Goal: Complete application form

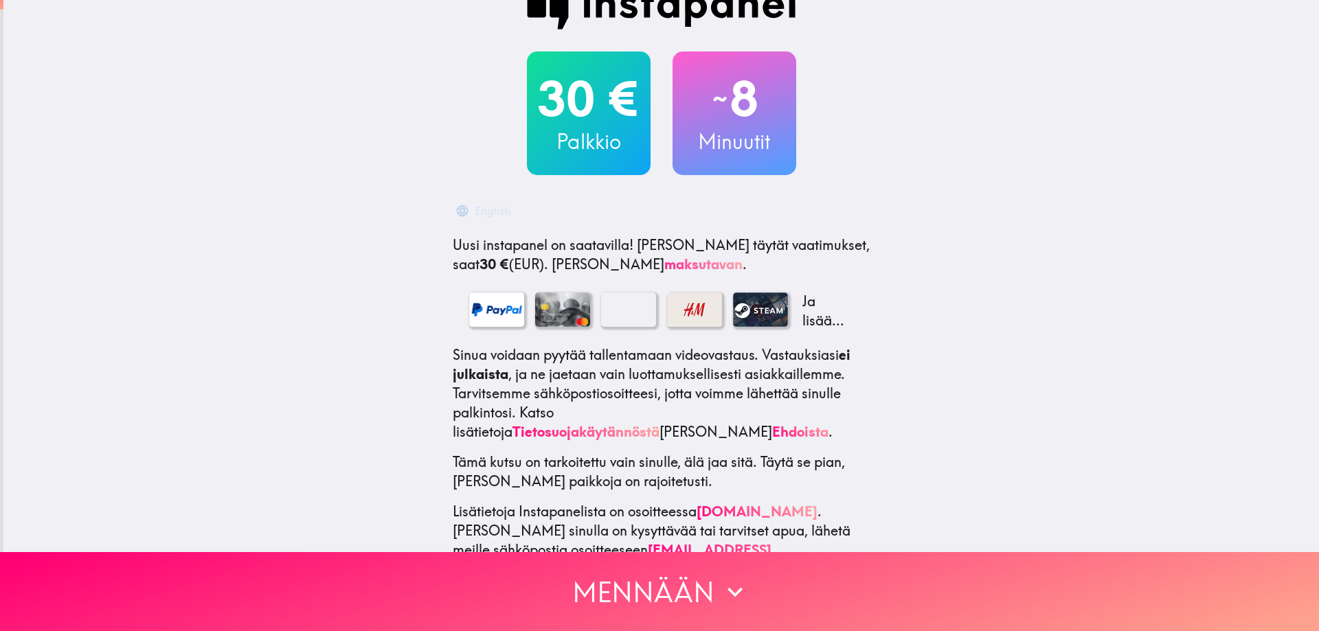
scroll to position [57, 0]
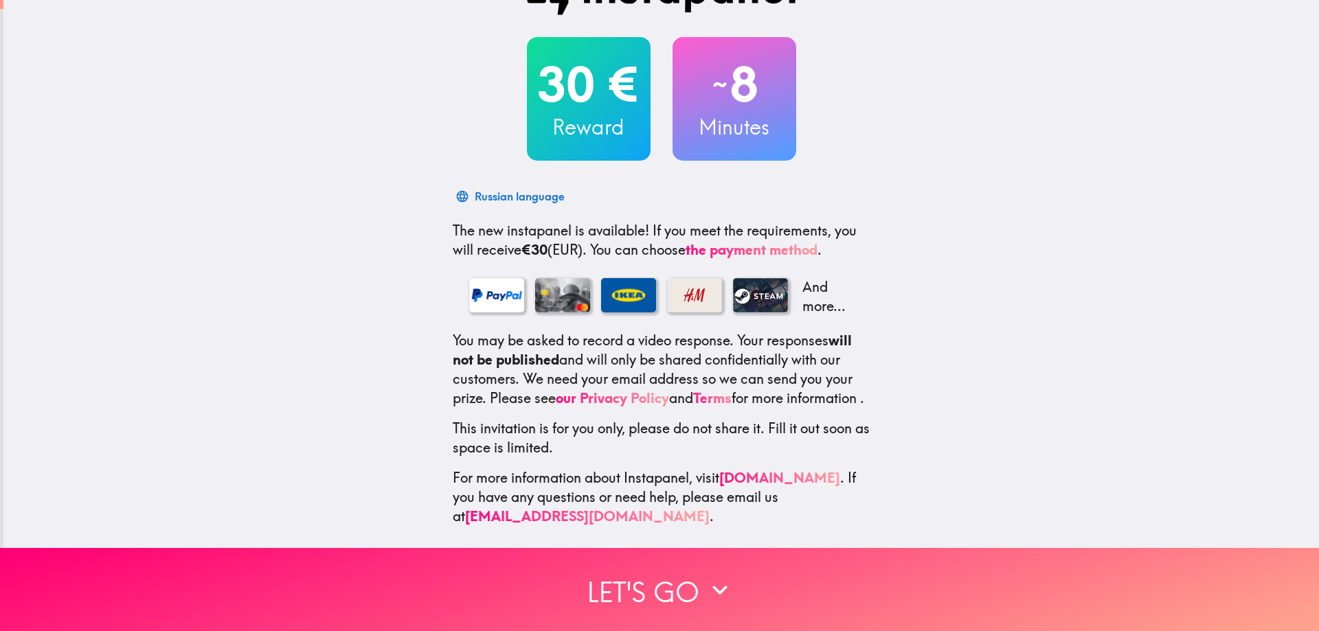
click at [815, 303] on font "And more..." at bounding box center [823, 296] width 43 height 36
click at [534, 190] on font "Russian language" at bounding box center [520, 197] width 90 height 14
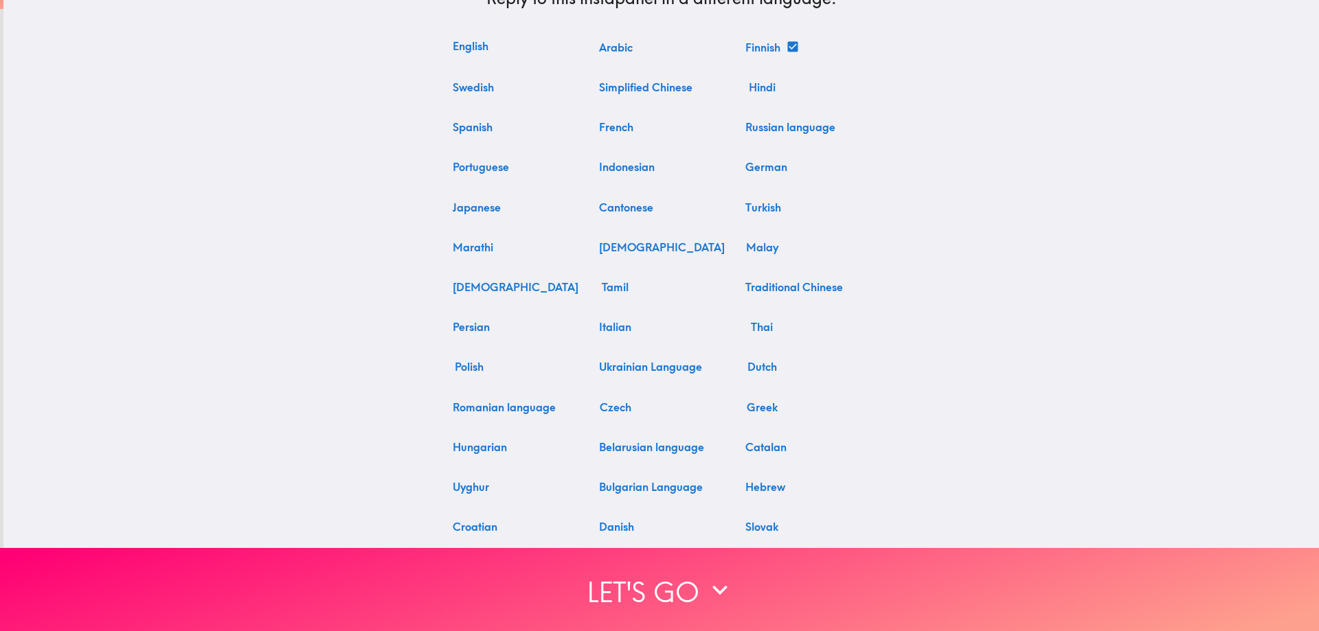
scroll to position [0, 0]
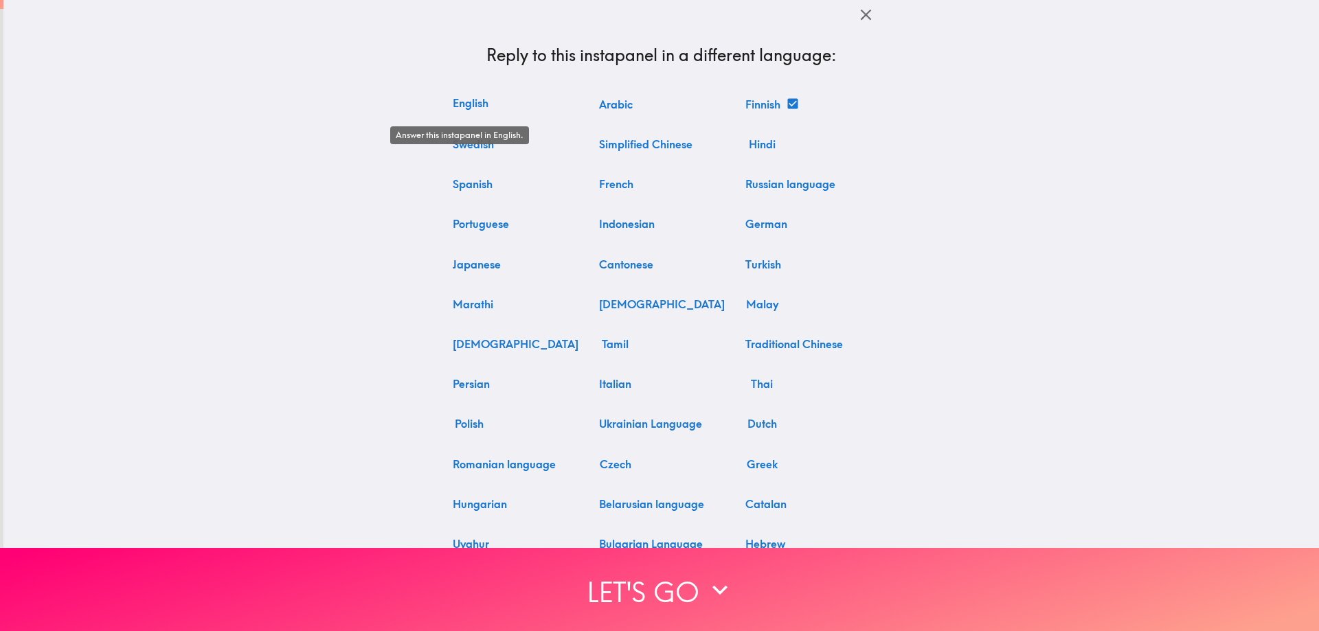
click at [468, 109] on button "English" at bounding box center [470, 102] width 47 height 27
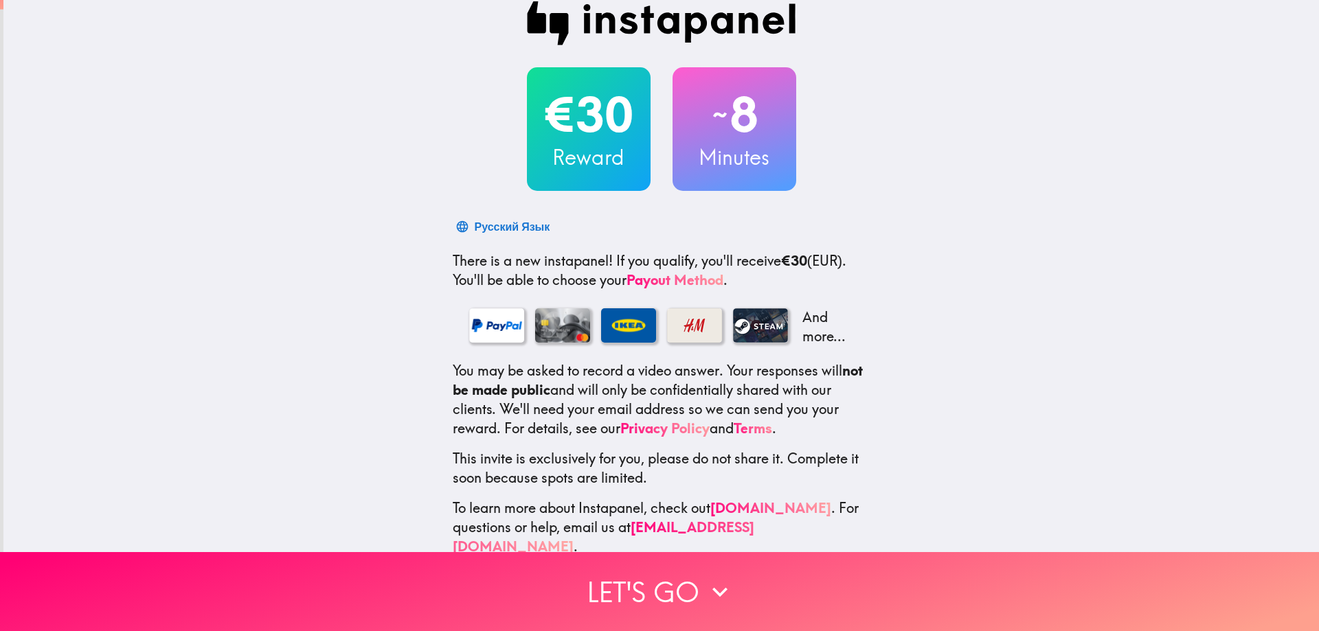
scroll to position [38, 0]
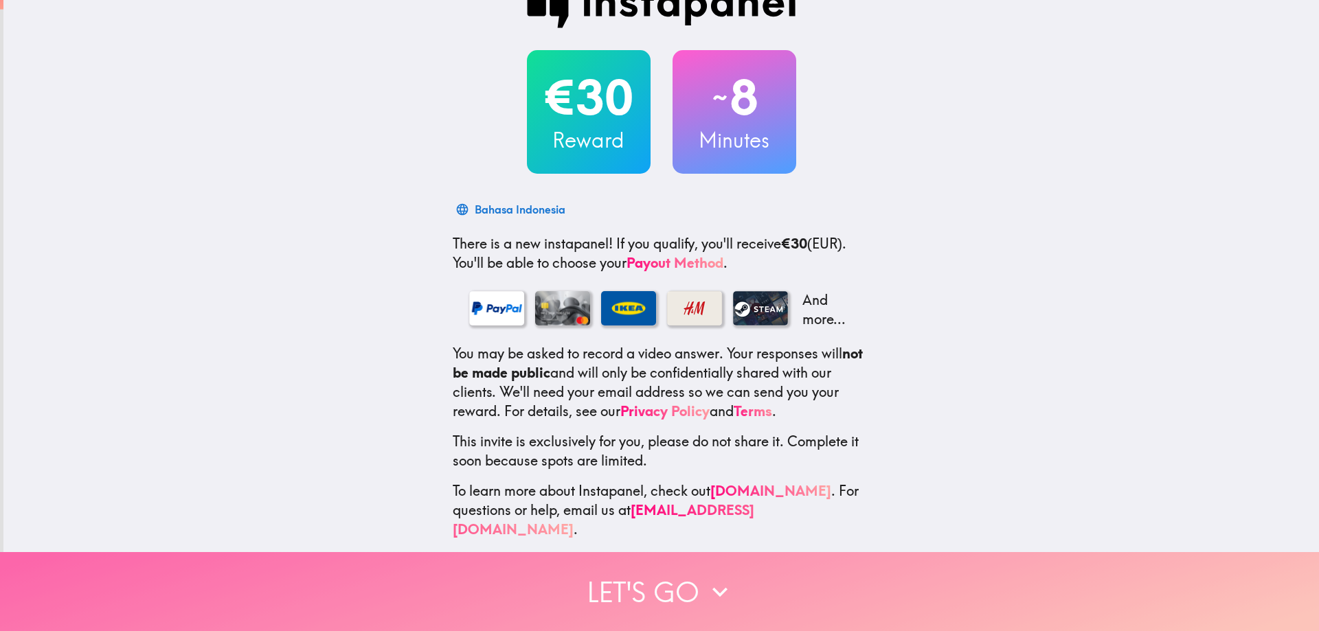
click at [697, 579] on button "Let's go" at bounding box center [659, 591] width 1319 height 79
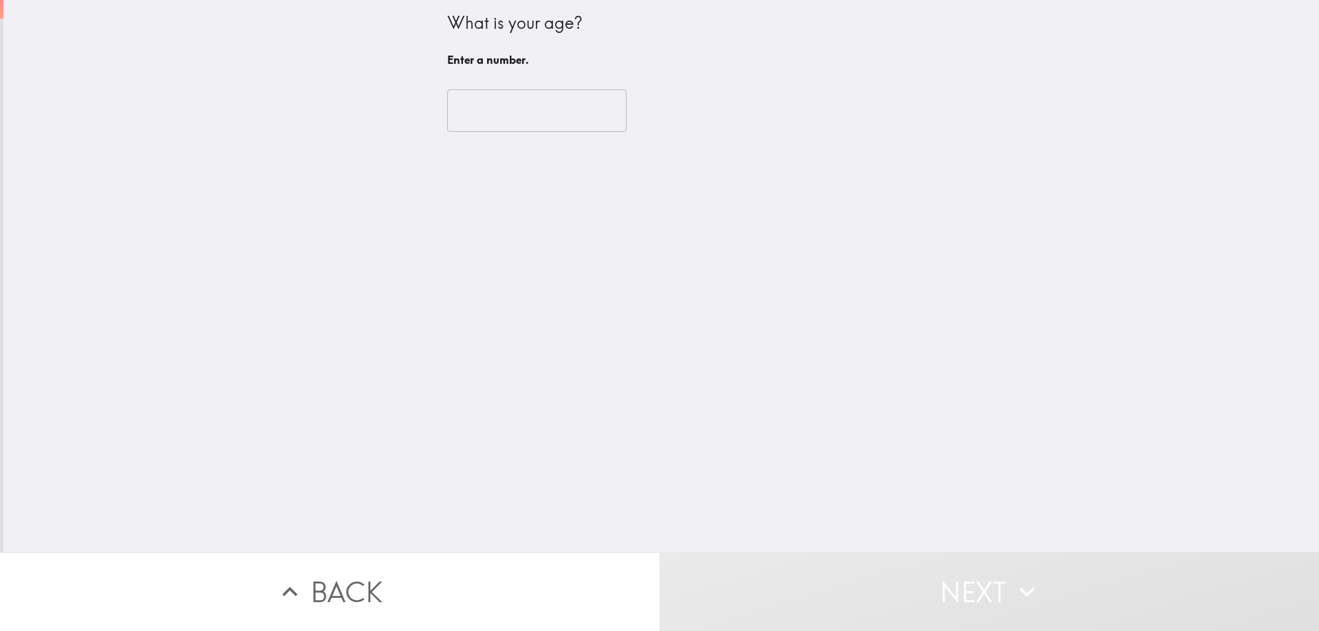
click at [529, 115] on input "number" at bounding box center [536, 110] width 179 height 43
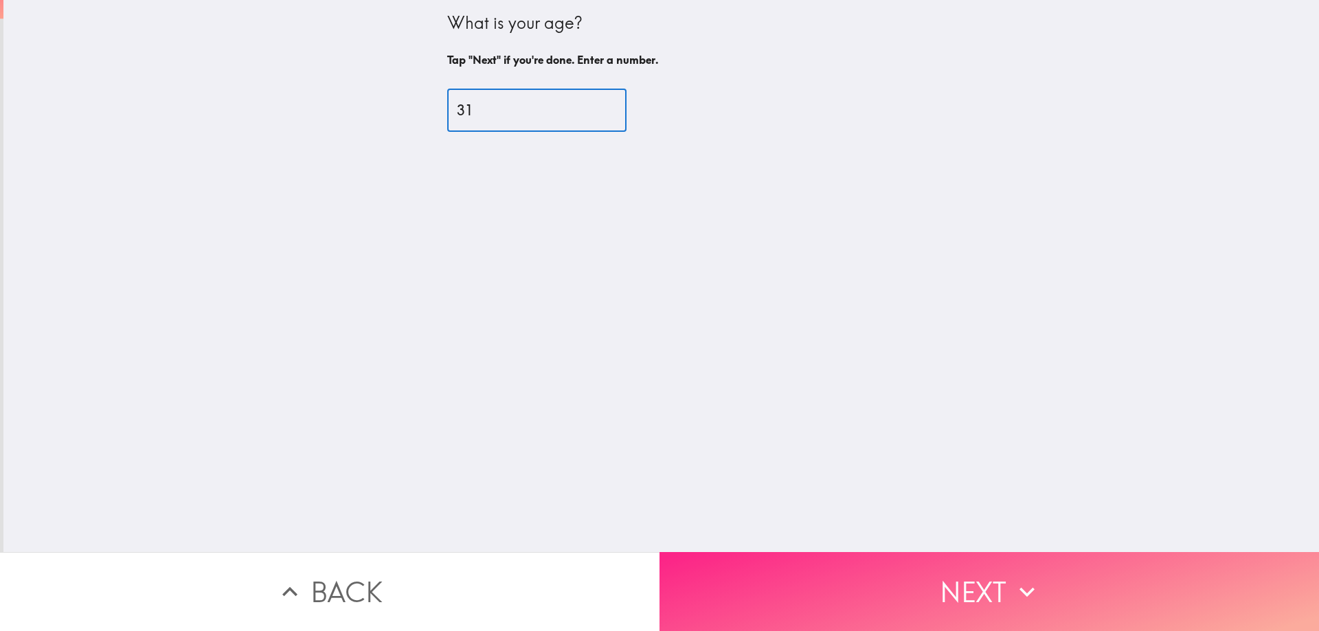
type input "31"
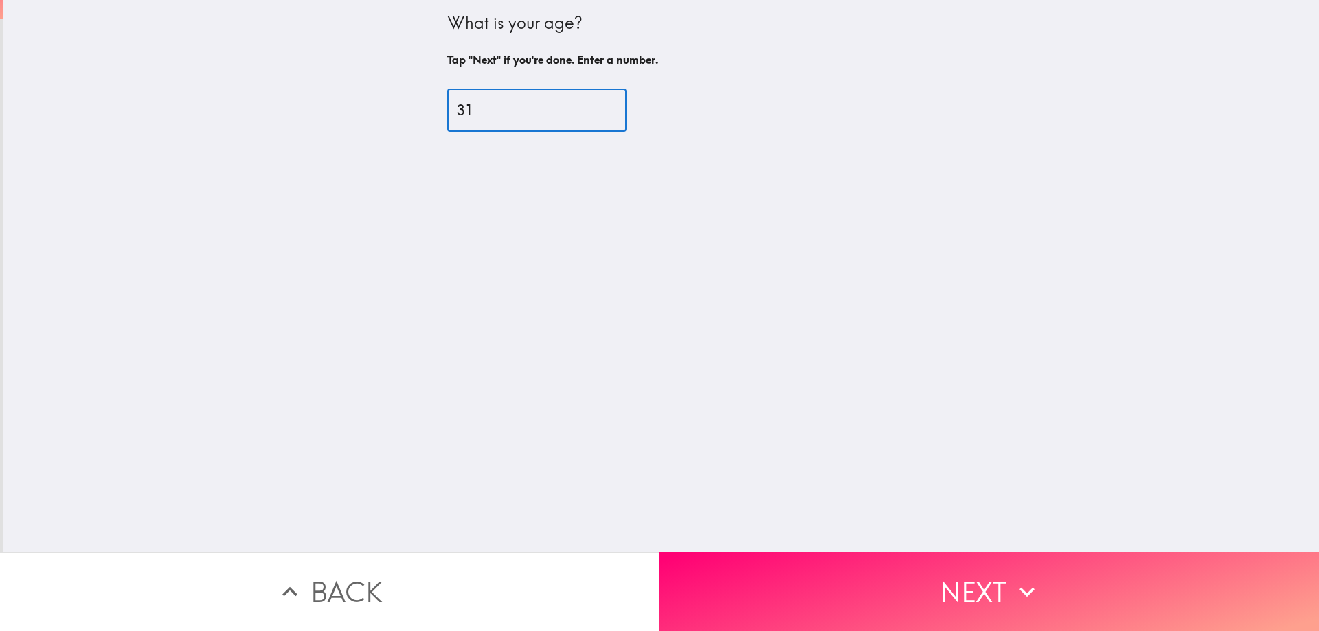
click at [832, 581] on button "Next" at bounding box center [988, 591] width 659 height 79
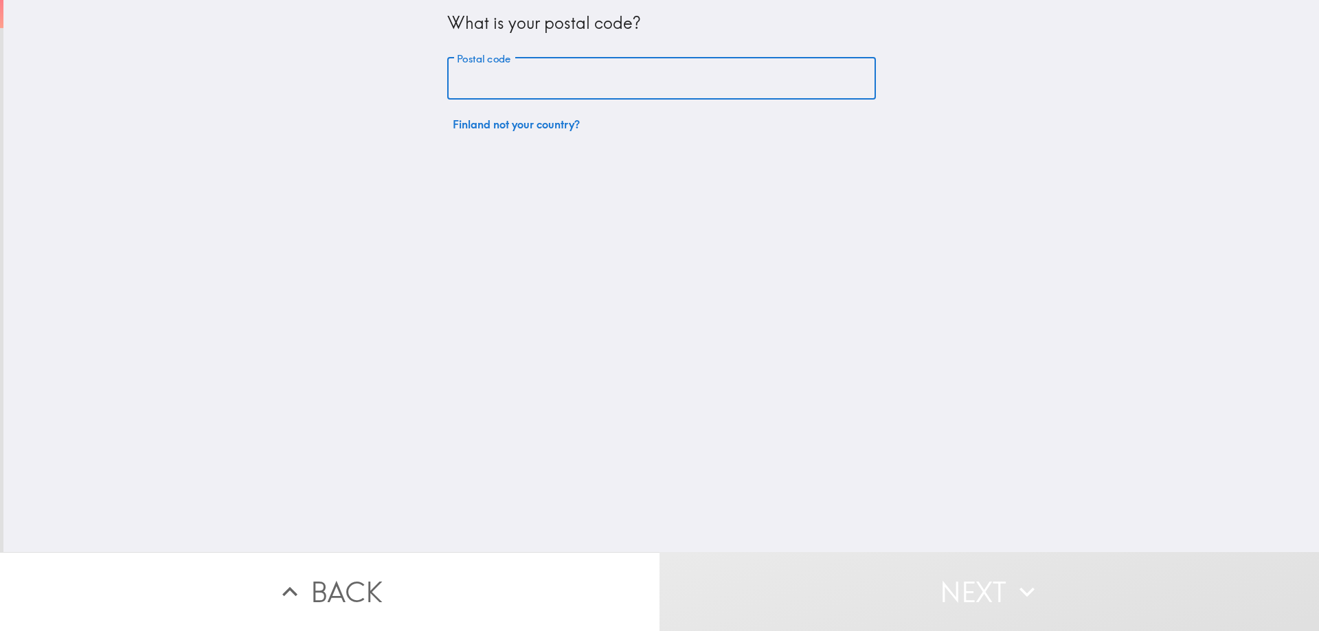
click at [578, 84] on input "Postal code" at bounding box center [661, 79] width 429 height 43
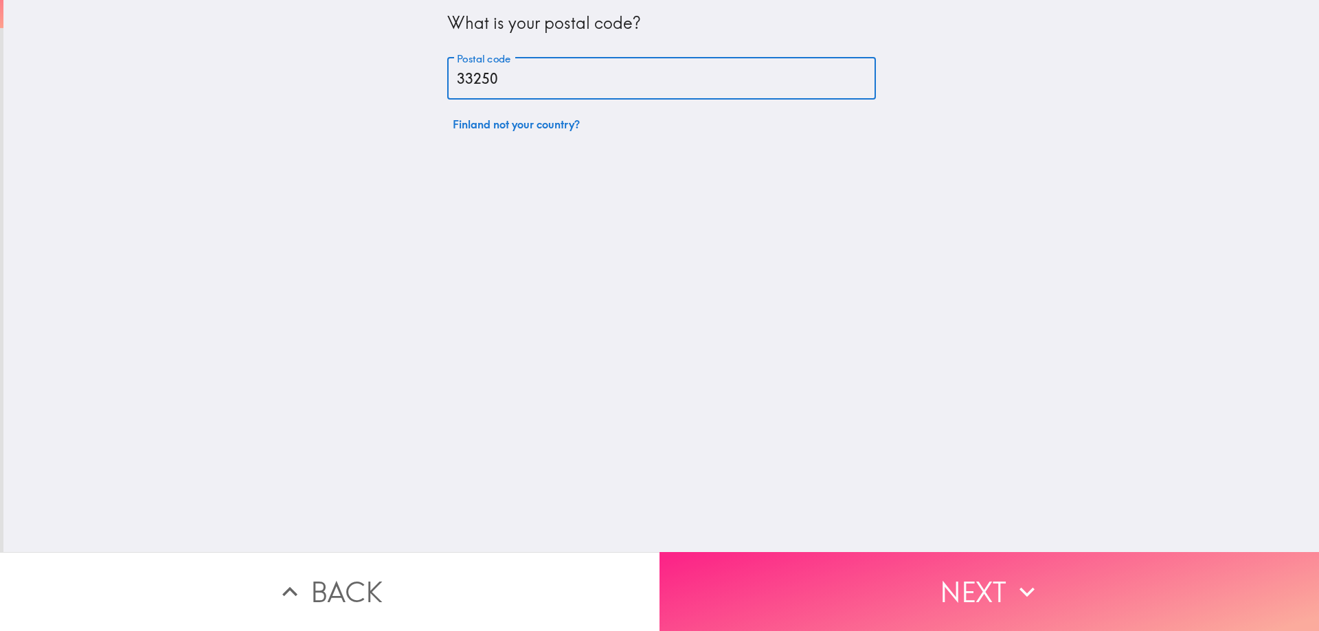
type input "33250"
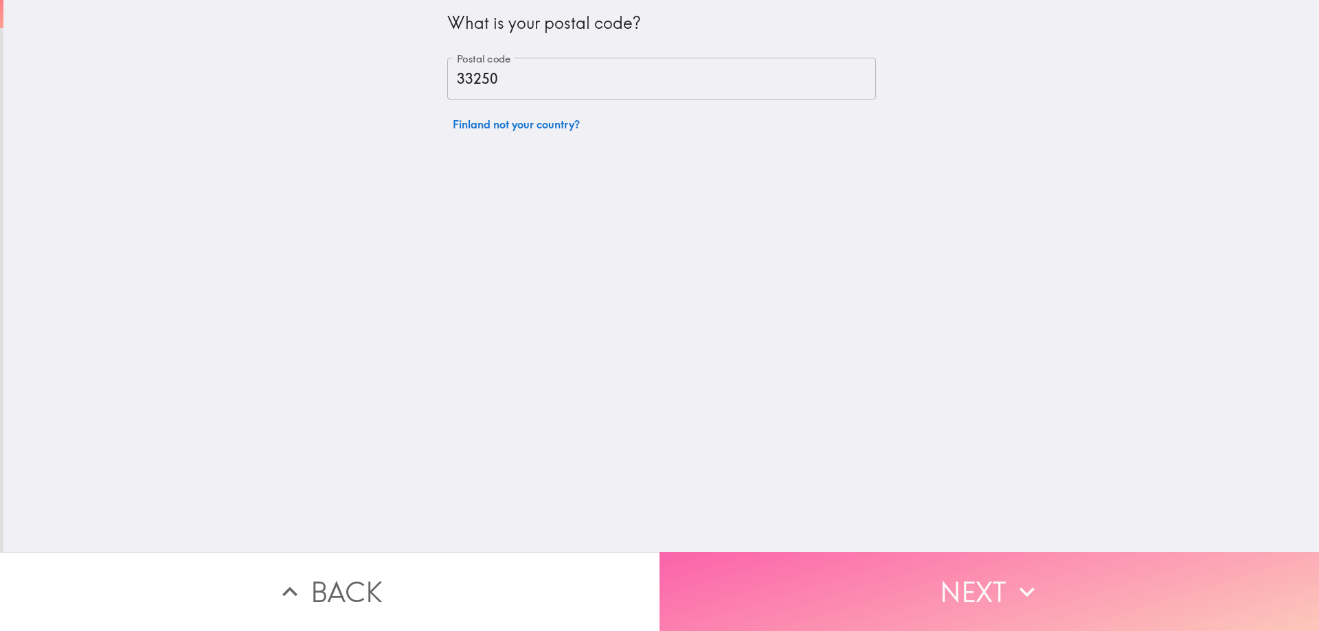
click at [821, 616] on button "Next" at bounding box center [988, 591] width 659 height 79
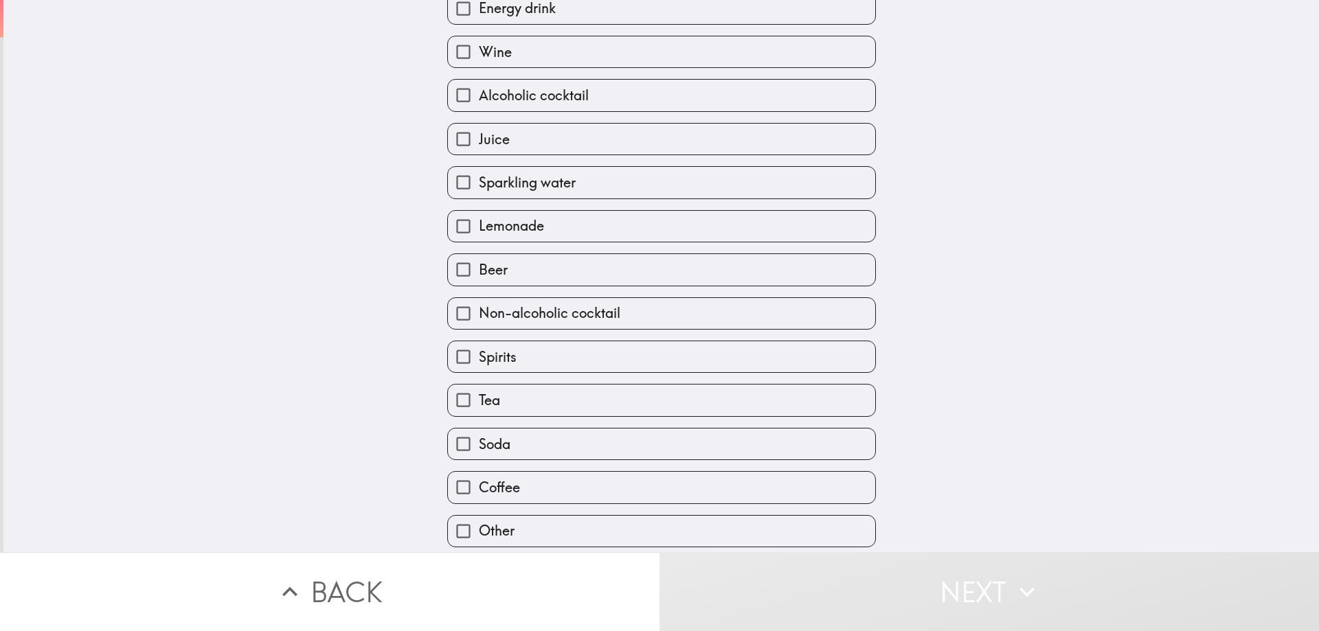
scroll to position [137, 0]
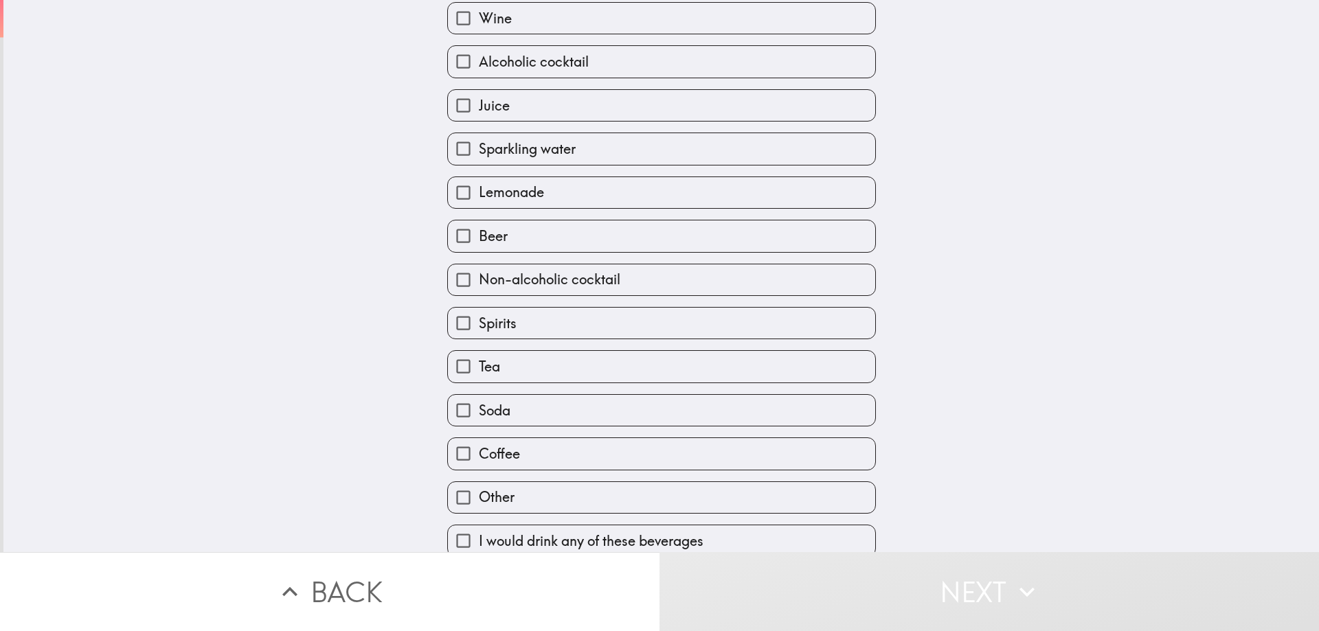
click at [528, 314] on label "Spirits" at bounding box center [661, 323] width 427 height 31
click at [479, 314] on input "Spirits" at bounding box center [463, 323] width 31 height 31
checkbox input "true"
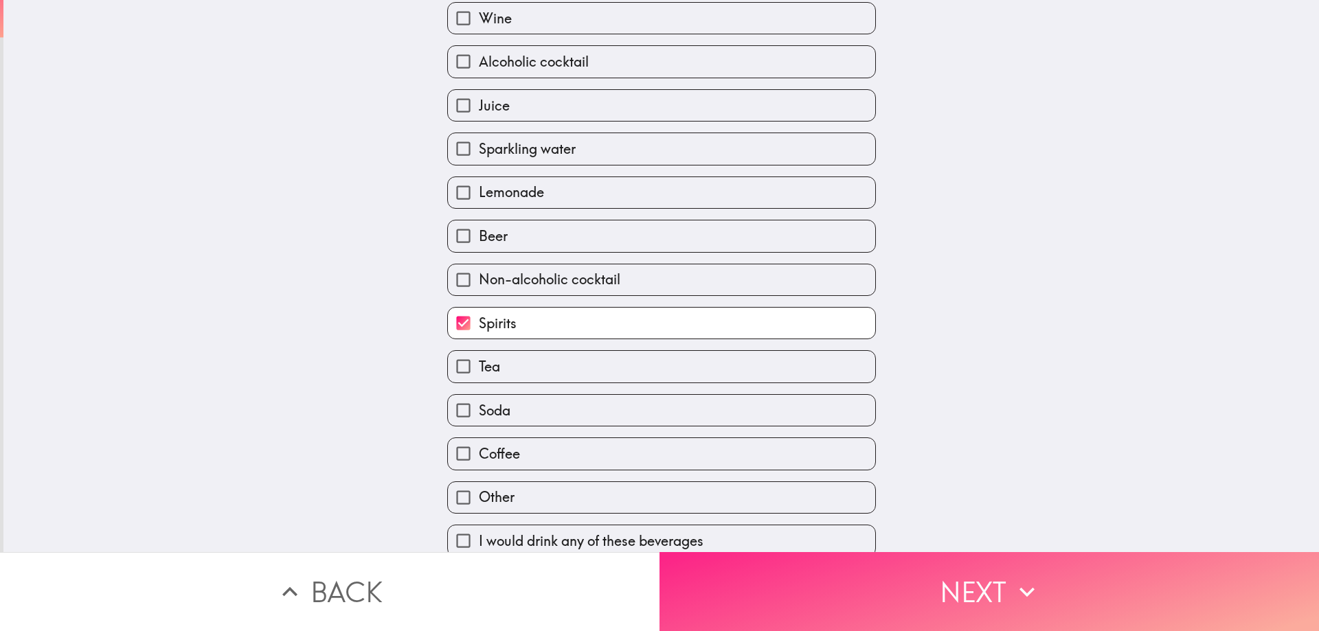
click at [793, 581] on button "Next" at bounding box center [988, 591] width 659 height 79
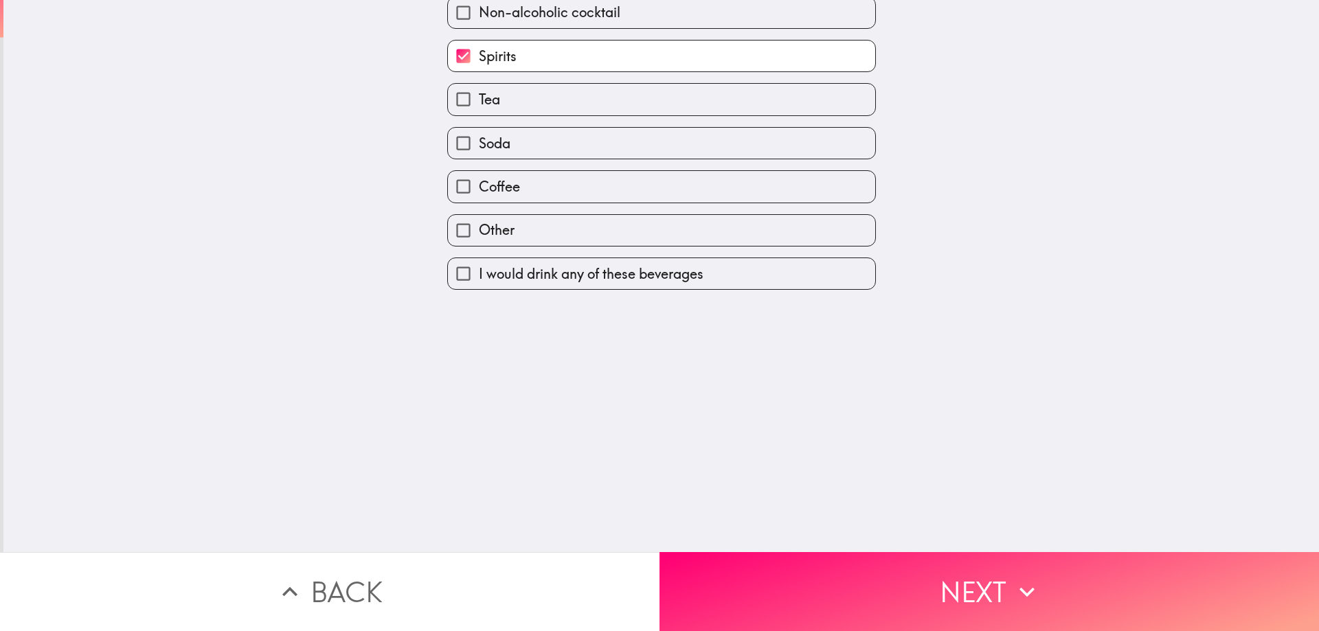
scroll to position [0, 0]
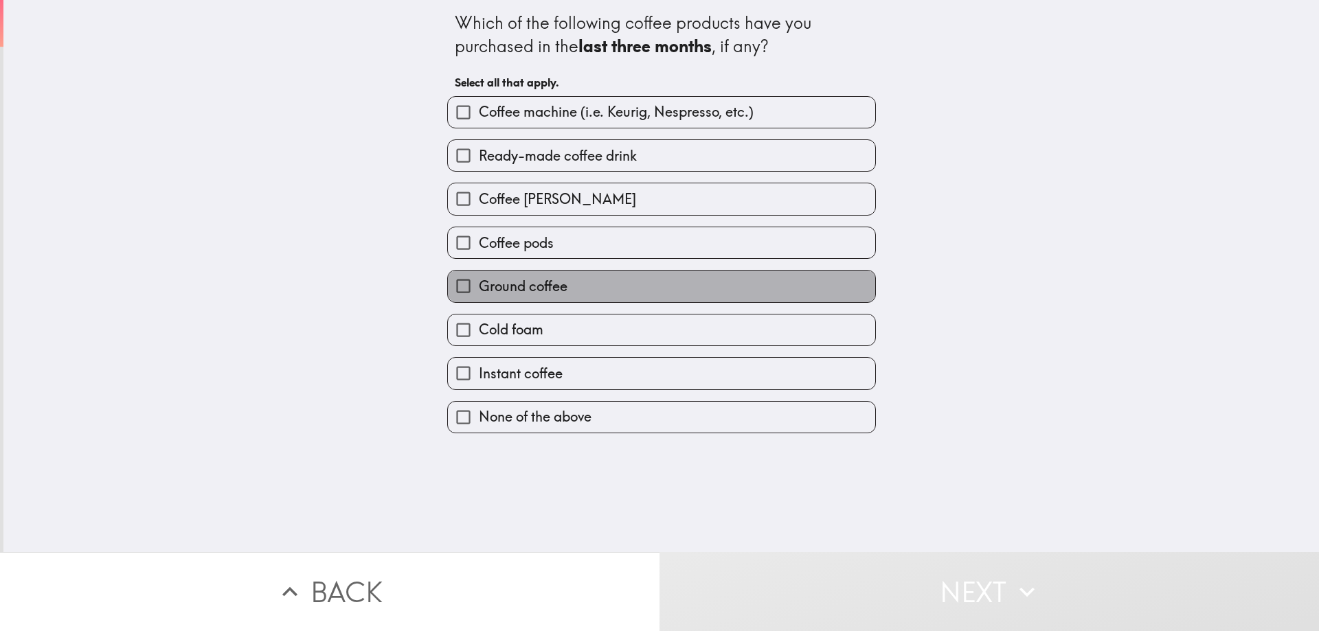
click at [525, 286] on span "Ground coffee" at bounding box center [523, 286] width 89 height 19
click at [479, 286] on input "Ground coffee" at bounding box center [463, 286] width 31 height 31
checkbox input "true"
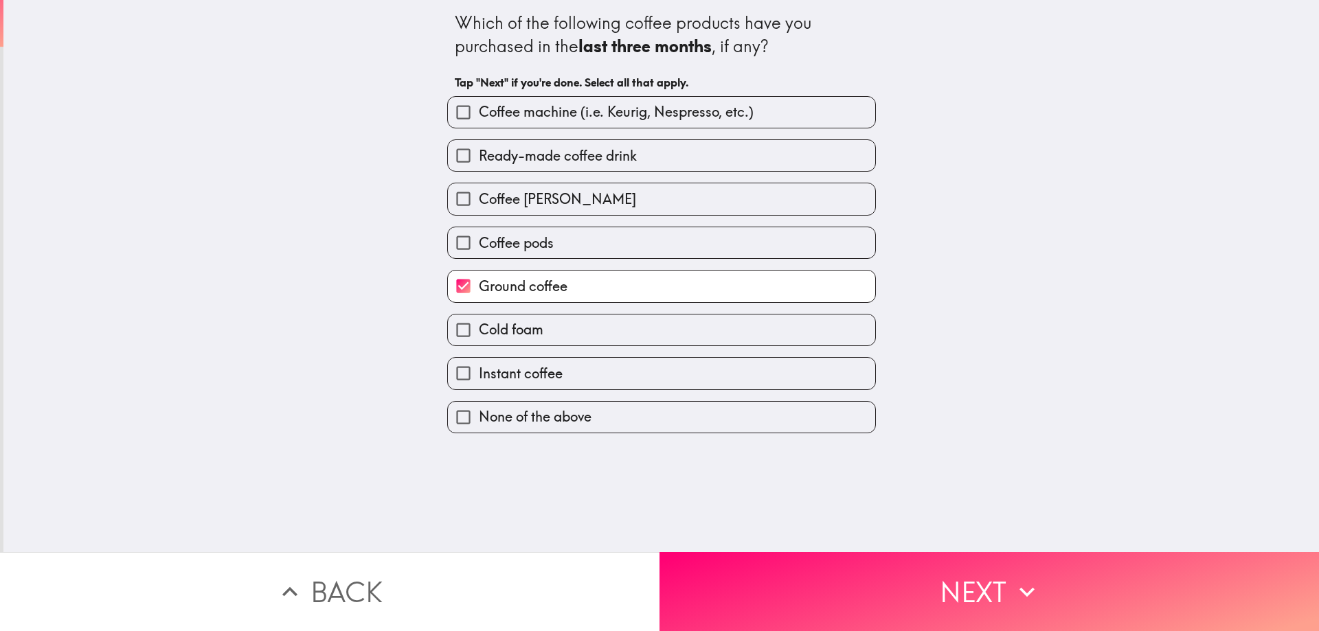
click at [525, 203] on span "Coffee [PERSON_NAME]" at bounding box center [557, 199] width 157 height 19
click at [479, 203] on input "Coffee [PERSON_NAME]" at bounding box center [463, 198] width 31 height 31
checkbox input "true"
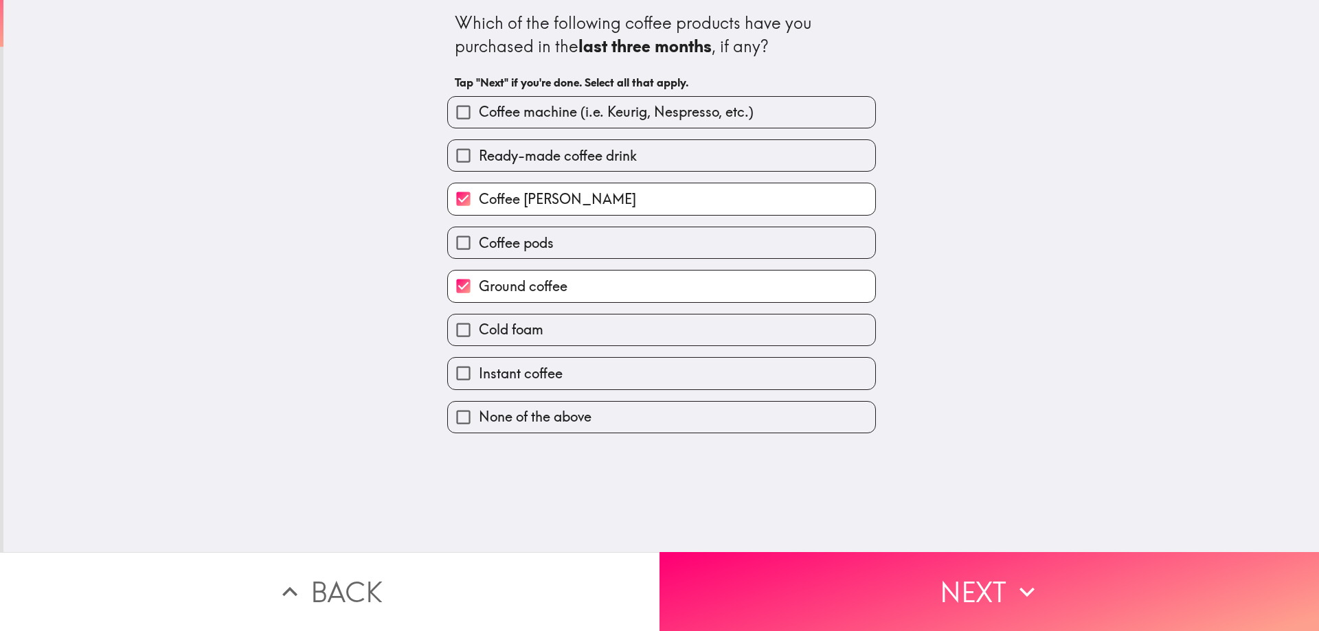
click at [536, 377] on span "Instant coffee" at bounding box center [521, 373] width 84 height 19
click at [479, 377] on input "Instant coffee" at bounding box center [463, 373] width 31 height 31
checkbox input "true"
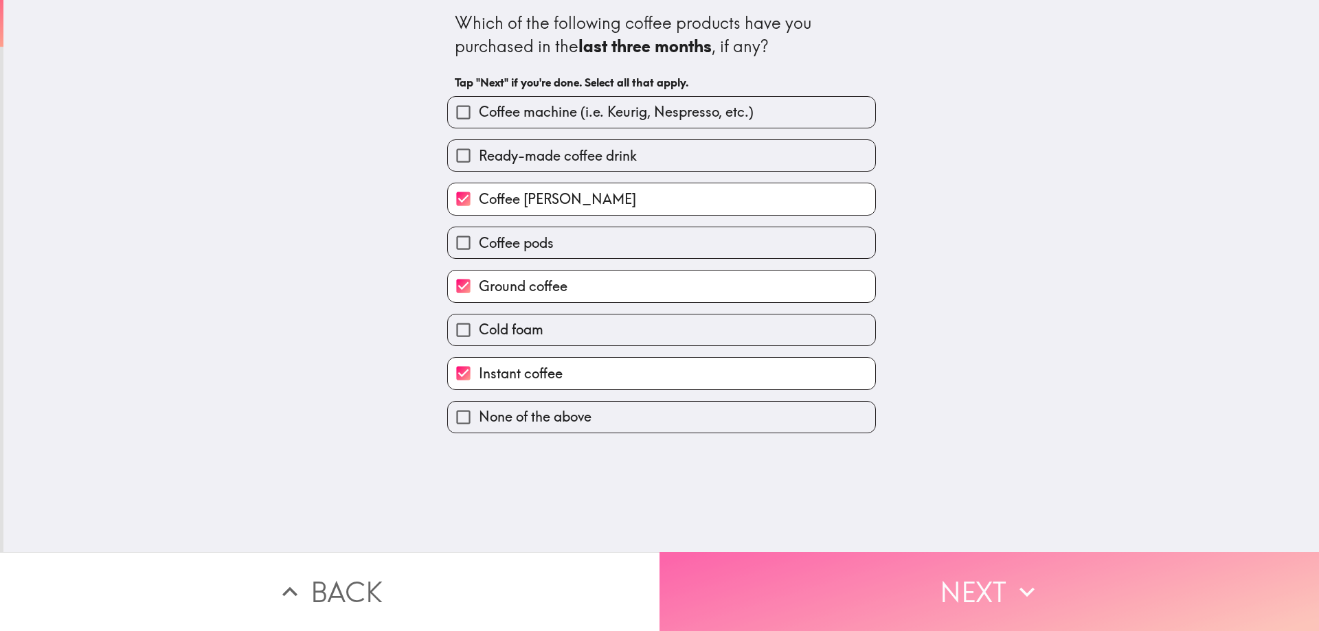
click at [808, 581] on button "Next" at bounding box center [988, 591] width 659 height 79
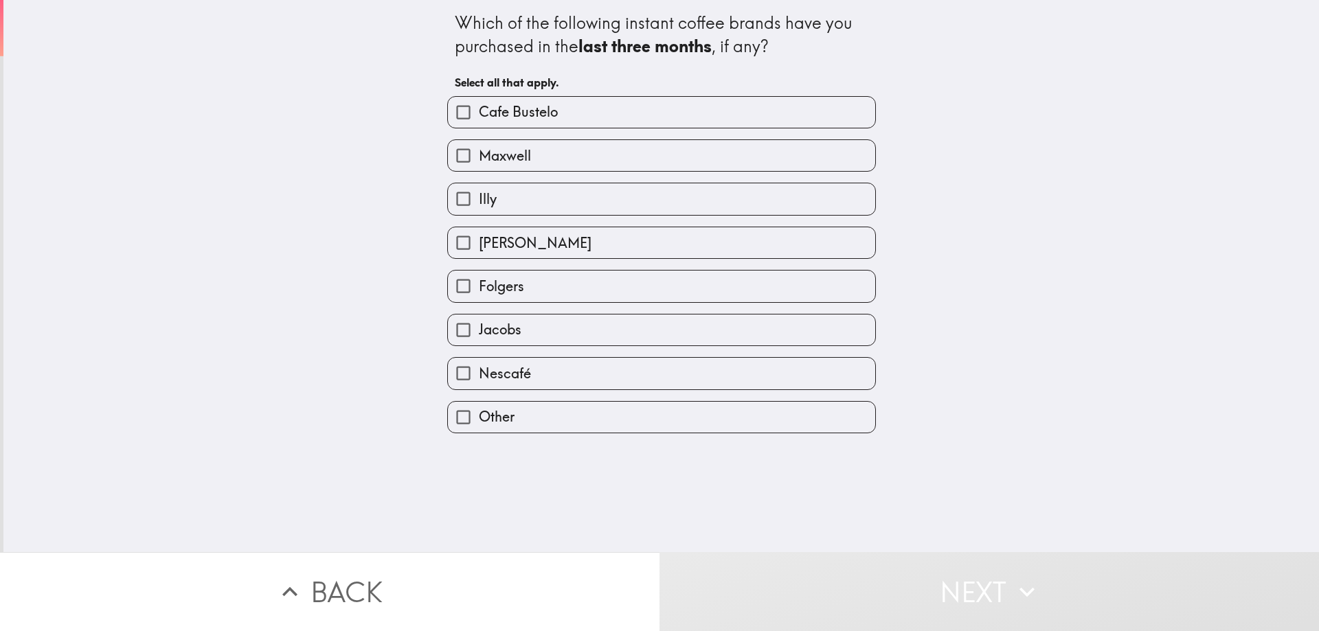
drag, startPoint x: 554, startPoint y: 377, endPoint x: 582, endPoint y: 400, distance: 35.6
click at [554, 374] on label "Nescafé" at bounding box center [661, 373] width 427 height 31
click at [479, 374] on input "Nescafé" at bounding box center [463, 373] width 31 height 31
checkbox input "true"
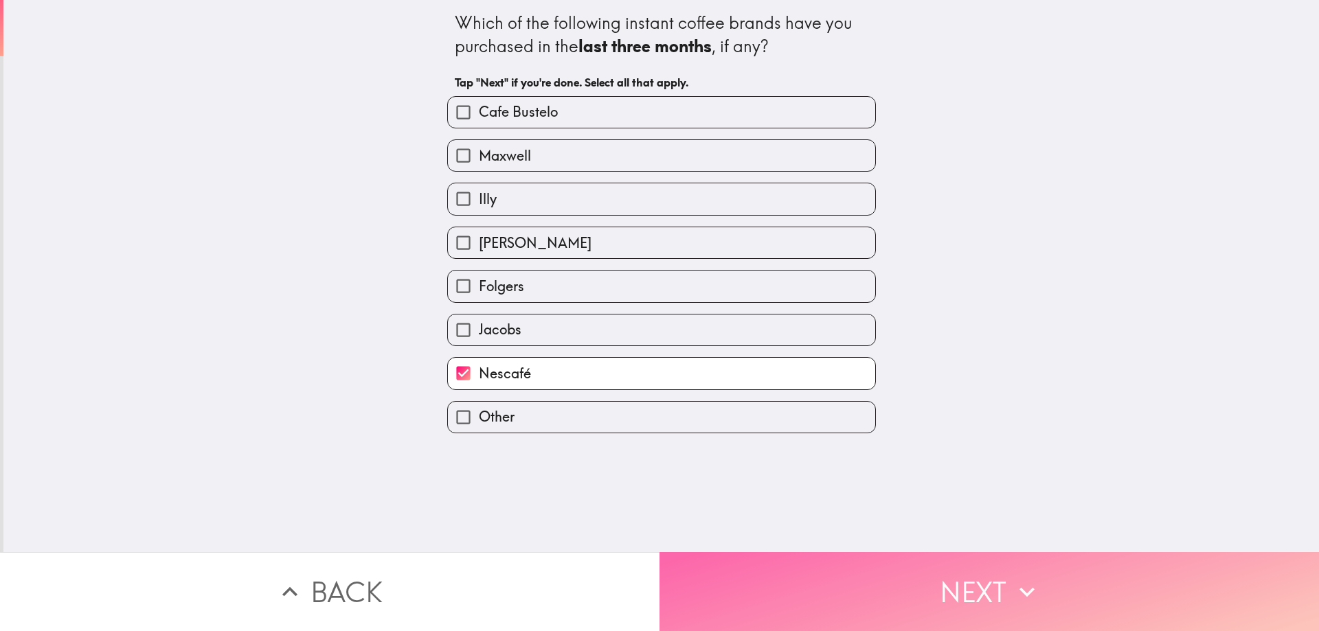
click at [756, 553] on button "Next" at bounding box center [988, 591] width 659 height 79
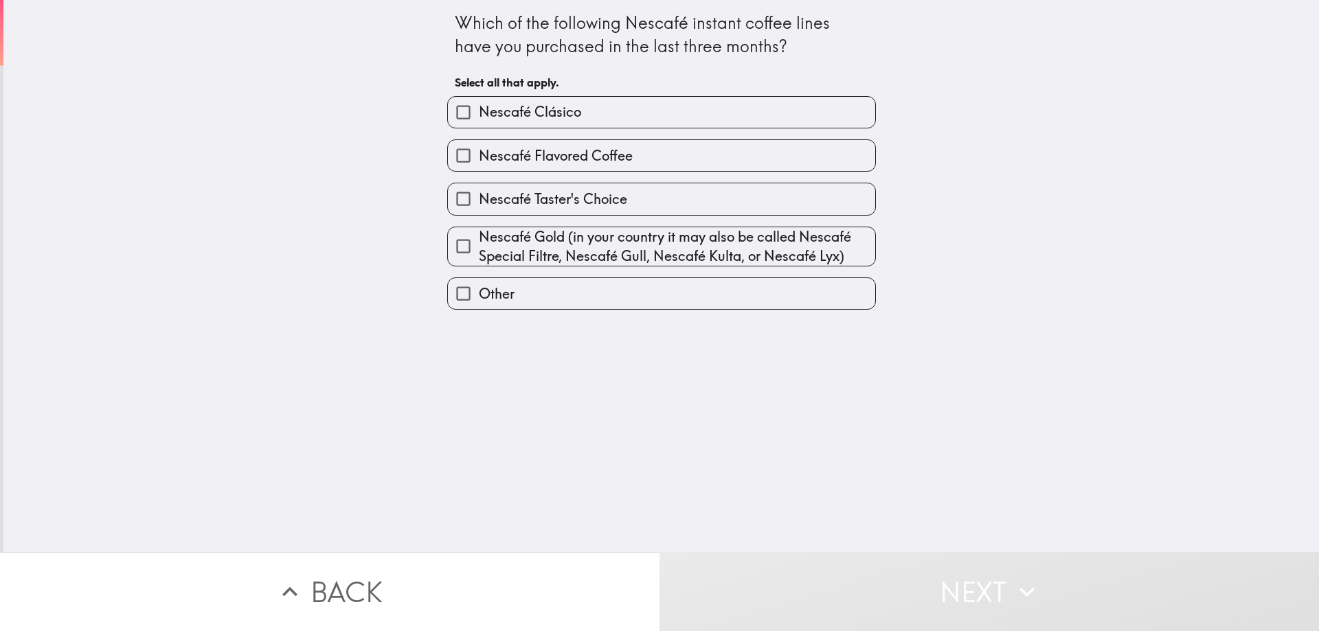
click at [593, 249] on span "Nescafé Gold (in your country it may also be called Nescafé Special Filtre, Nes…" at bounding box center [677, 246] width 396 height 38
click at [479, 249] on input "Nescafé Gold (in your country it may also be called Nescafé Special Filtre, Nes…" at bounding box center [463, 246] width 31 height 31
checkbox input "true"
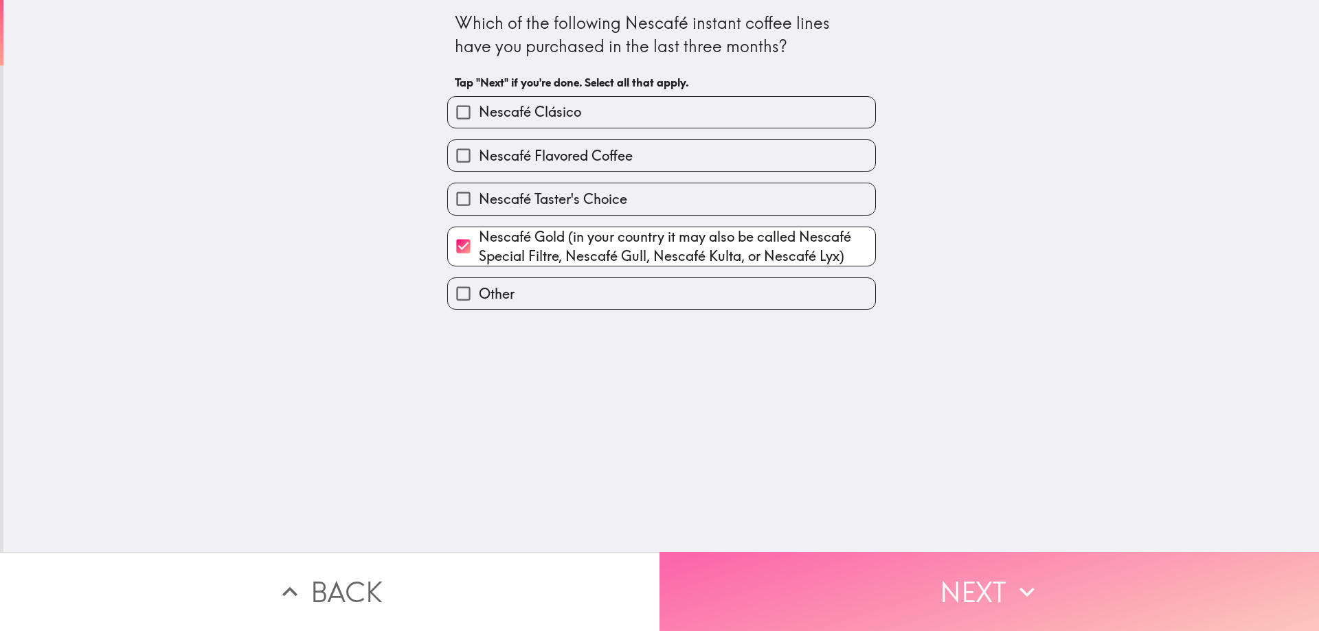
click at [830, 580] on button "Next" at bounding box center [988, 591] width 659 height 79
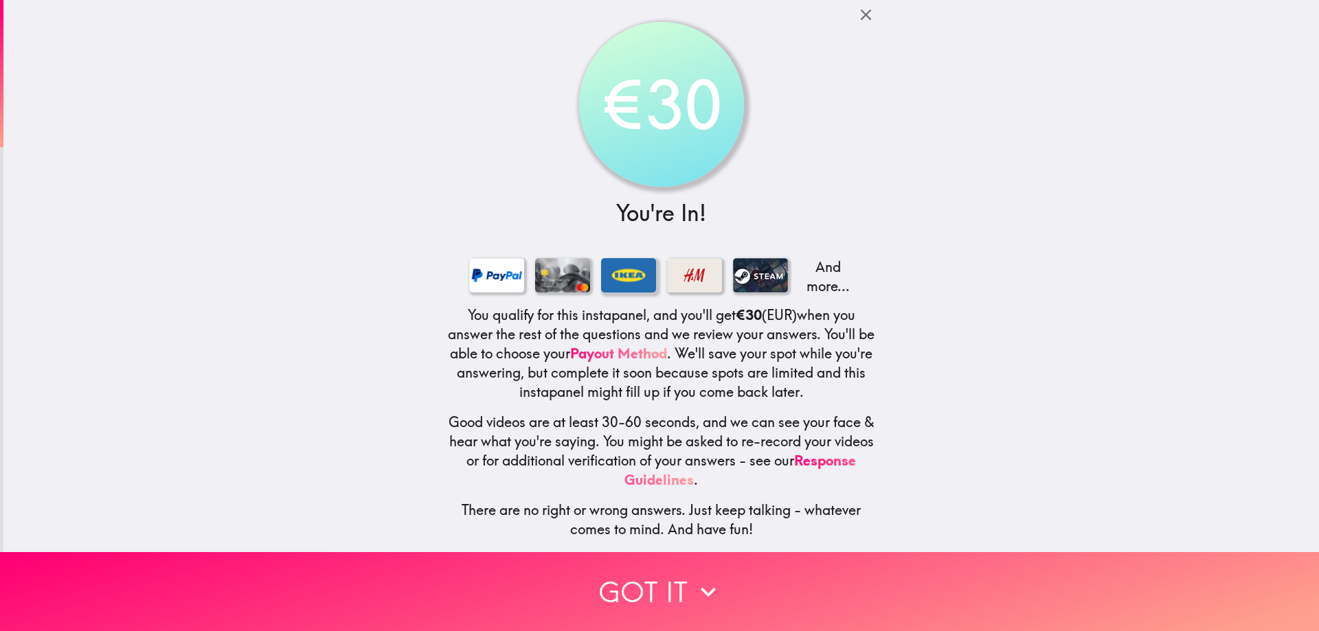
scroll to position [8, 0]
click at [667, 105] on div "€30" at bounding box center [661, 105] width 152 height 152
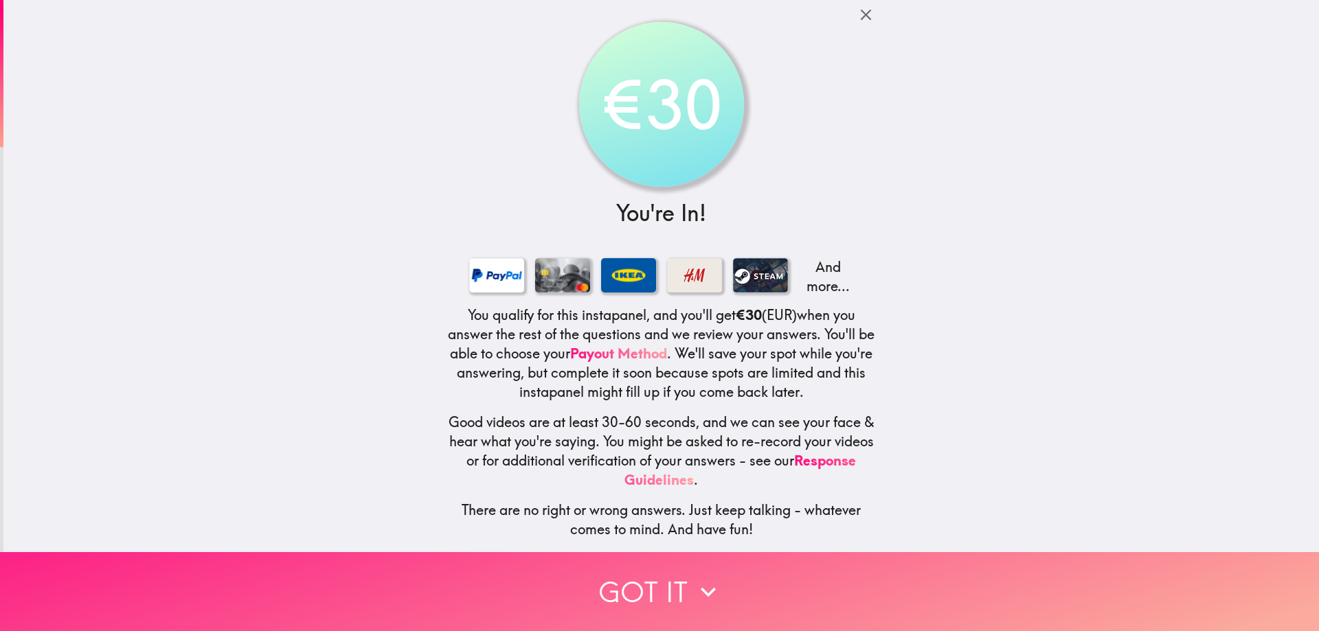
click at [700, 580] on icon "button" at bounding box center [708, 592] width 30 height 30
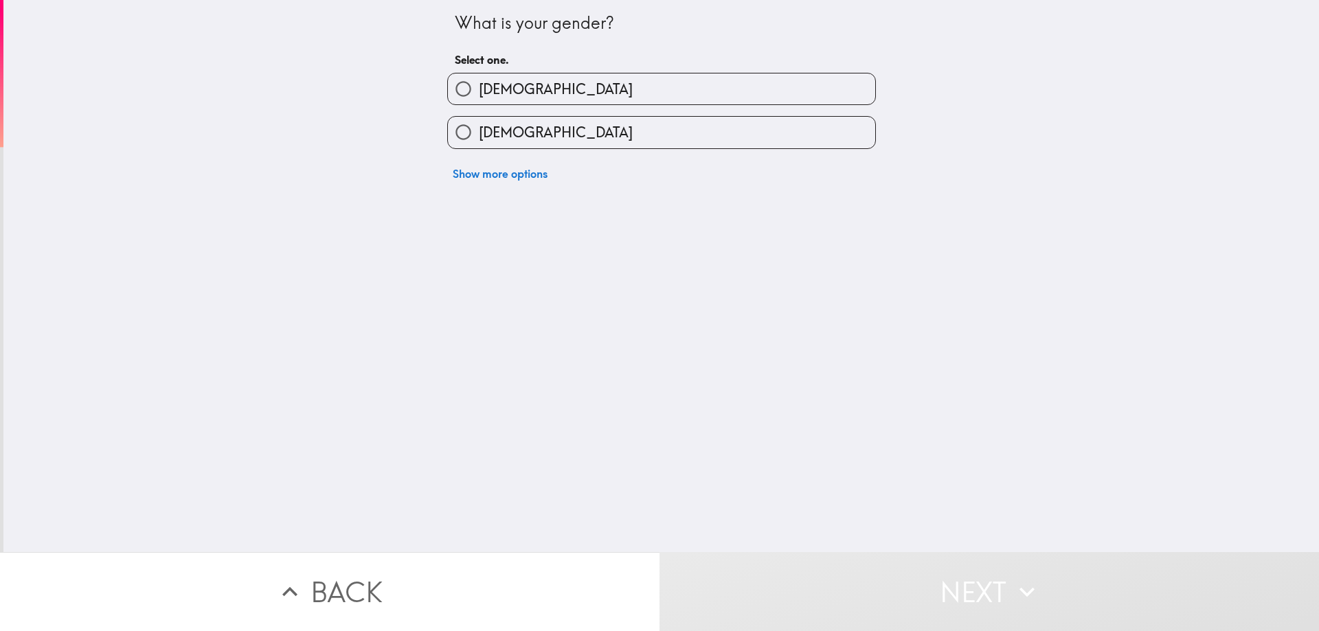
scroll to position [0, 0]
click at [550, 91] on label "[DEMOGRAPHIC_DATA]" at bounding box center [661, 88] width 427 height 31
click at [479, 91] on input "[DEMOGRAPHIC_DATA]" at bounding box center [463, 88] width 31 height 31
radio input "true"
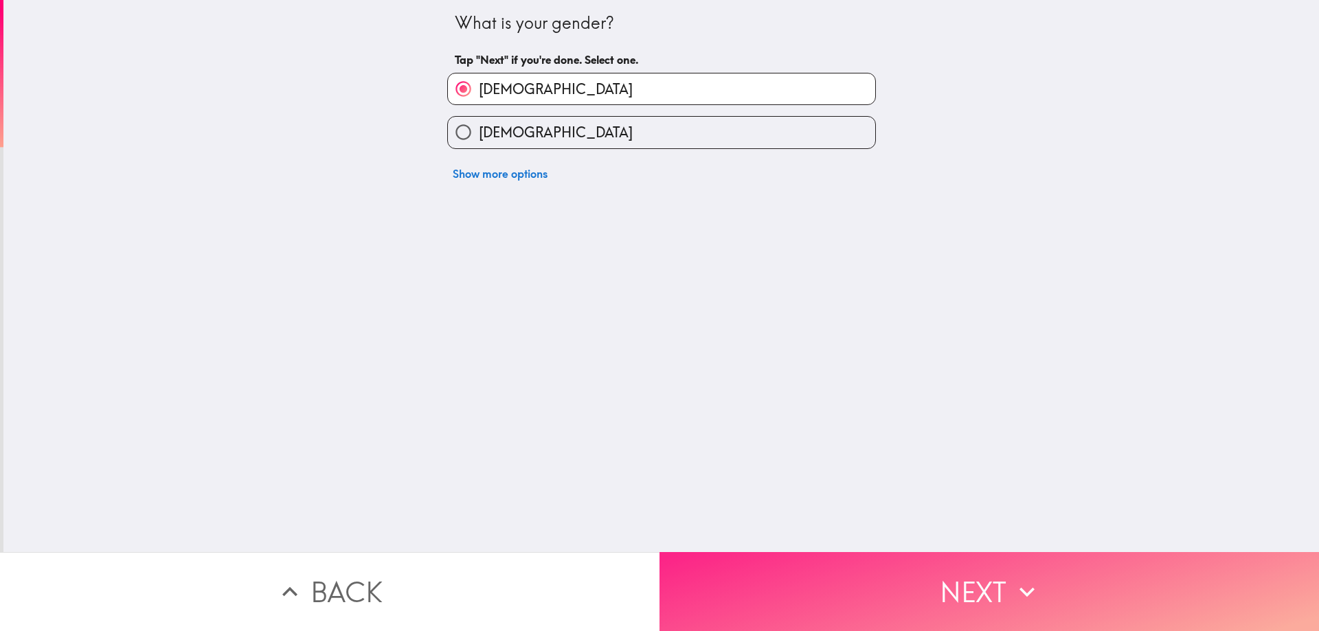
click at [903, 569] on button "Next" at bounding box center [988, 591] width 659 height 79
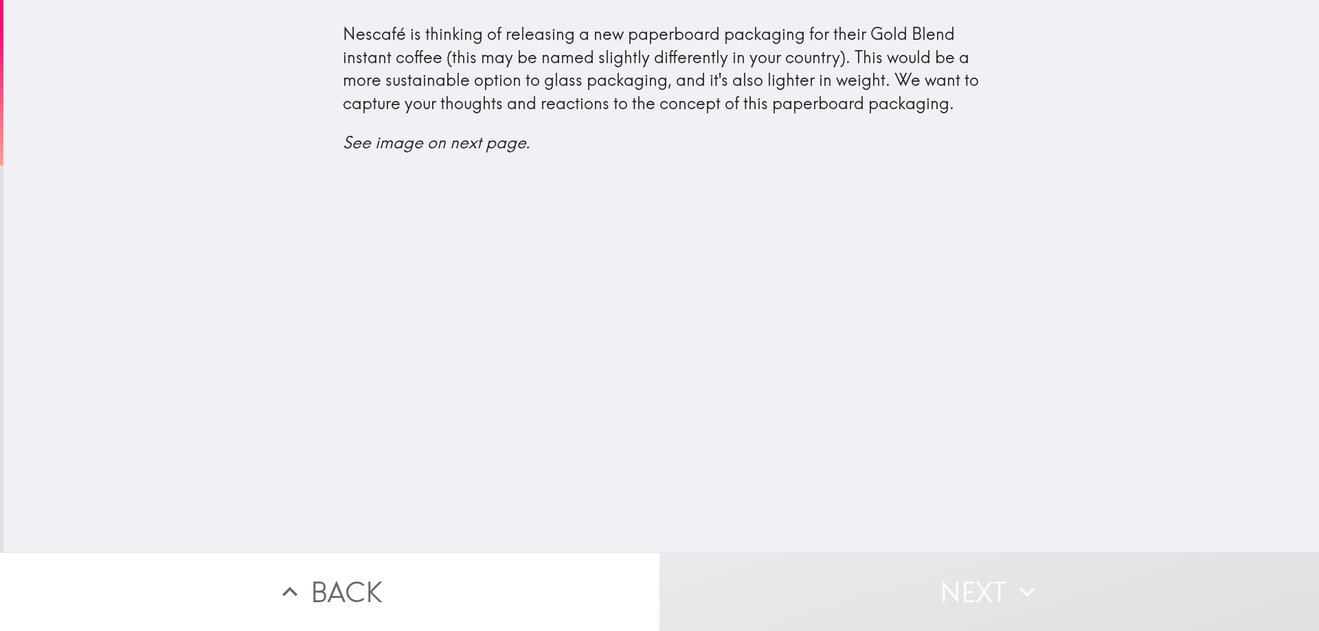
drag, startPoint x: 841, startPoint y: 565, endPoint x: 834, endPoint y: 556, distance: 11.2
click at [841, 564] on button "Next" at bounding box center [988, 591] width 659 height 79
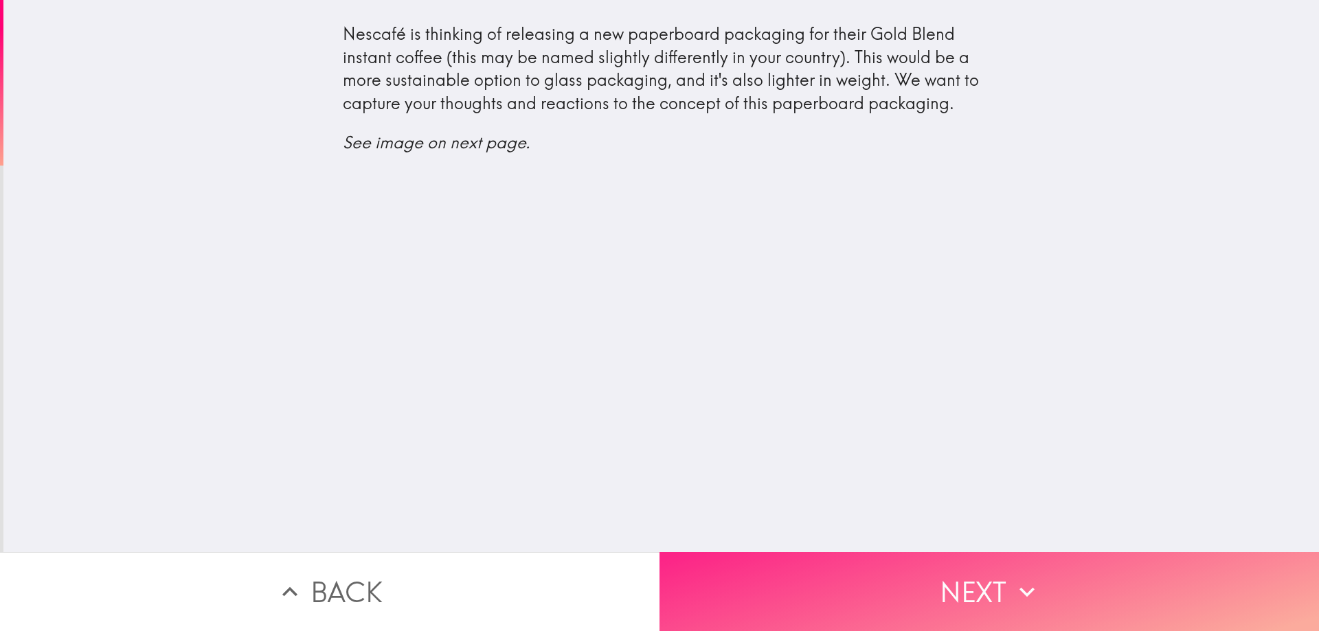
click at [788, 567] on button "Next" at bounding box center [988, 591] width 659 height 79
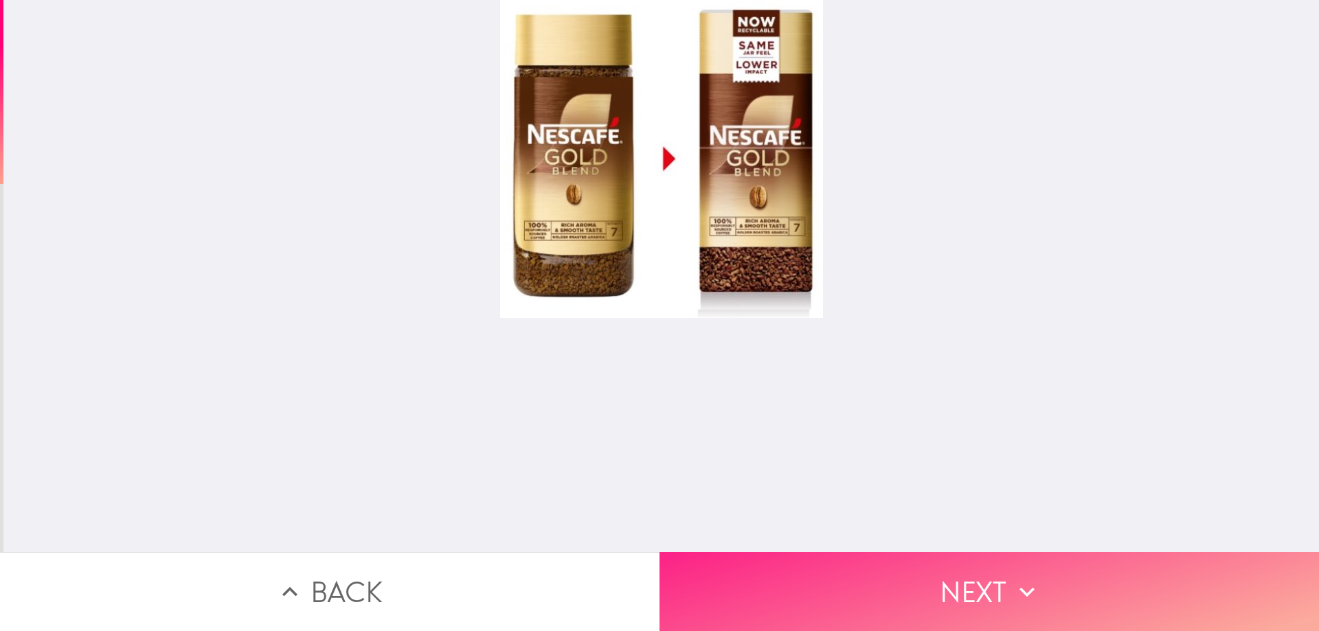
click at [896, 575] on button "Next" at bounding box center [988, 591] width 659 height 79
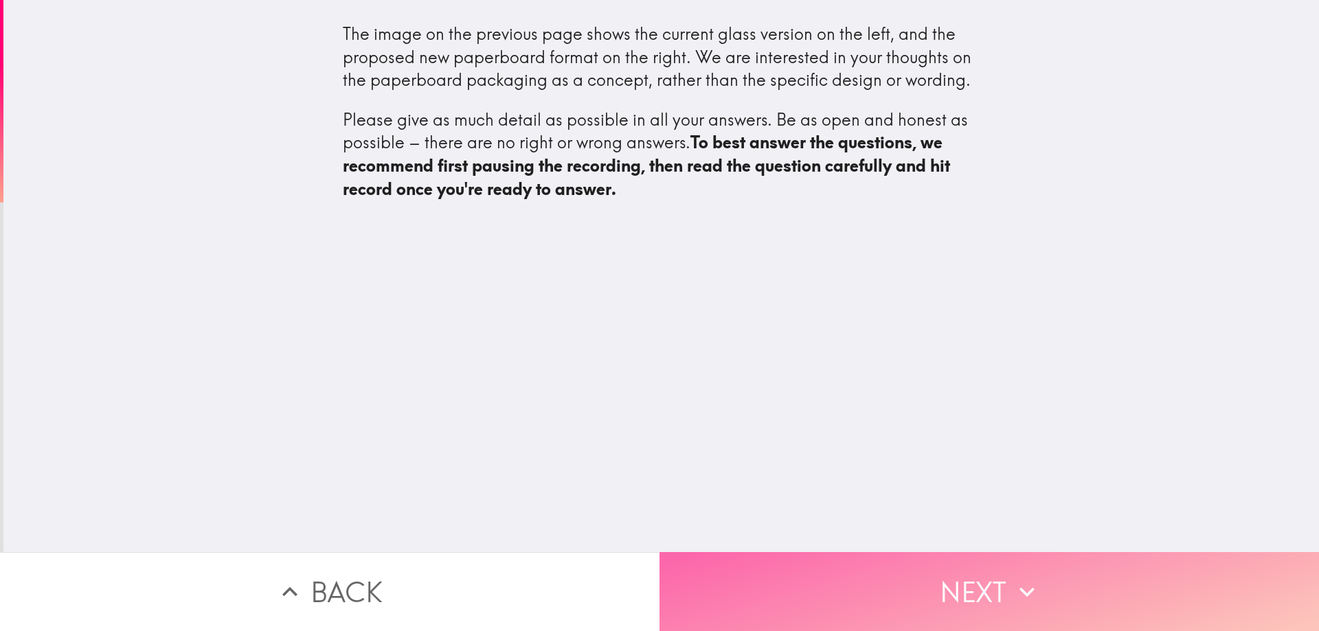
click at [847, 575] on button "Next" at bounding box center [988, 591] width 659 height 79
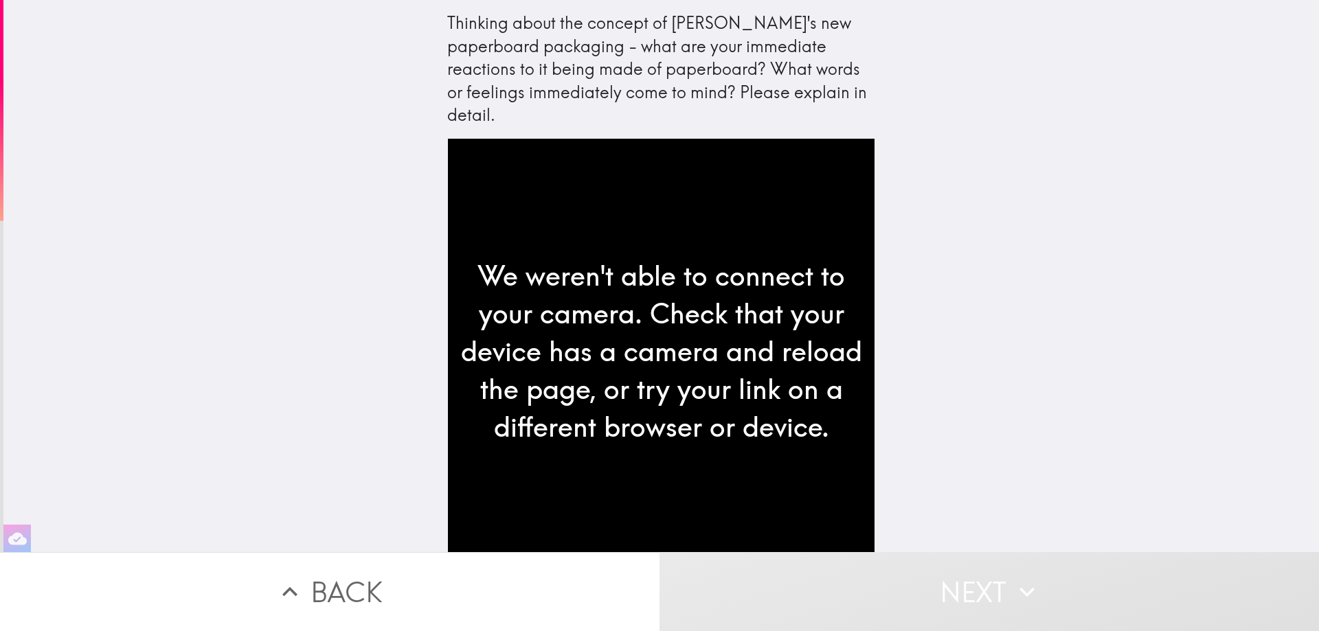
click at [719, 304] on div "We weren't able to connect to your camera. Check that your device has a camera …" at bounding box center [661, 352] width 427 height 427
